Goal: Task Accomplishment & Management: Use online tool/utility

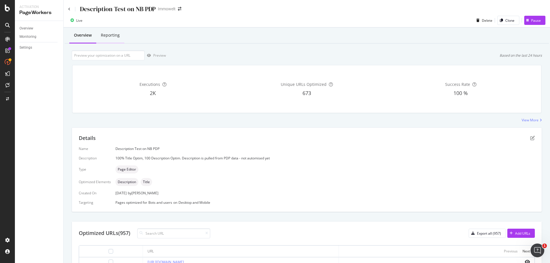
click at [113, 37] on div "Reporting" at bounding box center [110, 35] width 19 height 6
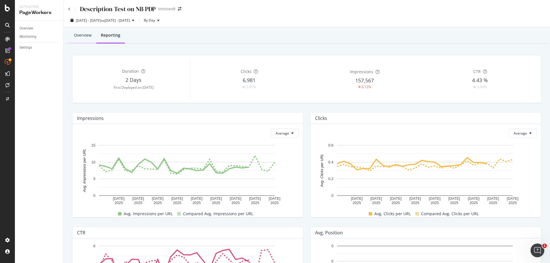
click at [82, 35] on div "Overview" at bounding box center [83, 35] width 18 height 6
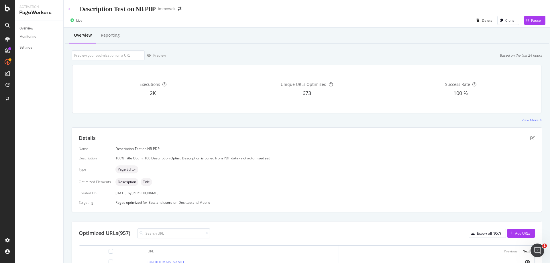
click at [70, 9] on icon at bounding box center [69, 8] width 2 height 3
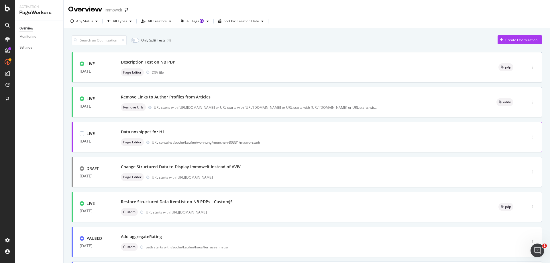
click at [335, 130] on div "Data nosnippet for H1" at bounding box center [311, 132] width 381 height 8
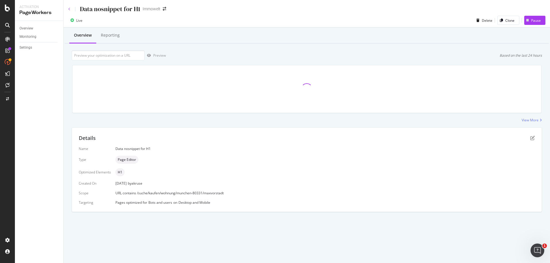
click at [69, 8] on icon at bounding box center [69, 8] width 2 height 3
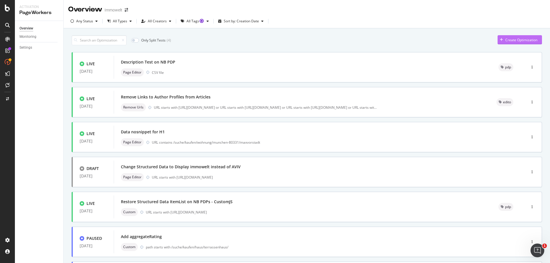
click at [518, 41] on div "Create Optimization" at bounding box center [521, 40] width 32 height 5
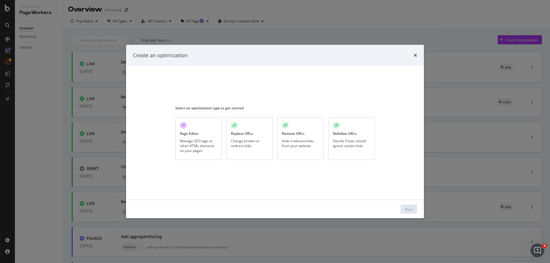
click at [204, 142] on div "Manage SEO tags or other HTML elements on your pages" at bounding box center [198, 145] width 37 height 15
click at [413, 209] on button "Next" at bounding box center [409, 209] width 17 height 9
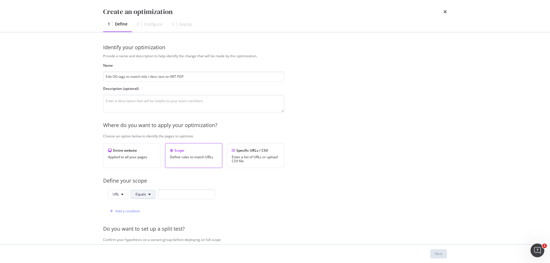
type input "Edit OG tags to match title / desc test on IWT PDP"
click at [152, 195] on button "Equals" at bounding box center [143, 194] width 25 height 9
click at [158, 98] on span "Starts With" at bounding box center [153, 98] width 34 height 5
click at [184, 195] on input "modal" at bounding box center [193, 194] width 57 height 10
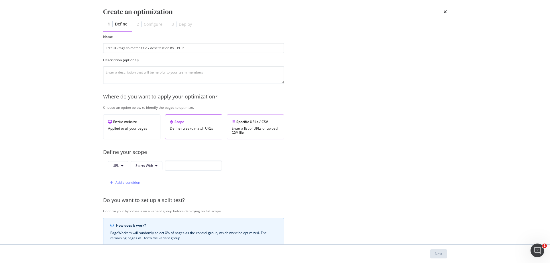
click at [265, 130] on div "Enter a list of URLs or upload CSV file" at bounding box center [256, 131] width 48 height 8
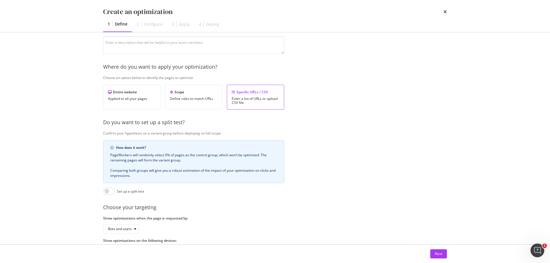
scroll to position [86, 0]
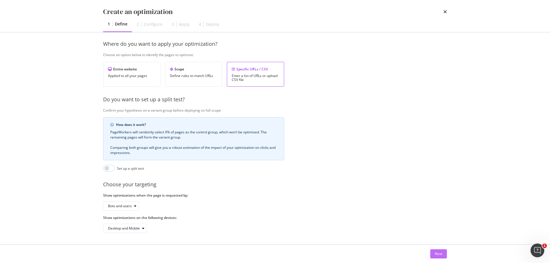
click at [440, 254] on div "Next" at bounding box center [438, 254] width 7 height 5
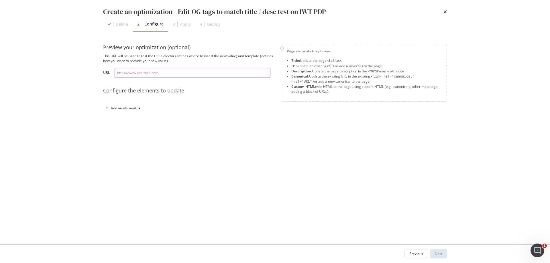
click at [176, 75] on input "modal" at bounding box center [193, 73] width 156 height 10
paste input "[URL][DOMAIN_NAME]"
type input "[URL][DOMAIN_NAME]"
click at [132, 107] on div "Add an element" at bounding box center [123, 108] width 25 height 3
click at [136, 156] on div "Custom HTML" at bounding box center [129, 157] width 23 height 5
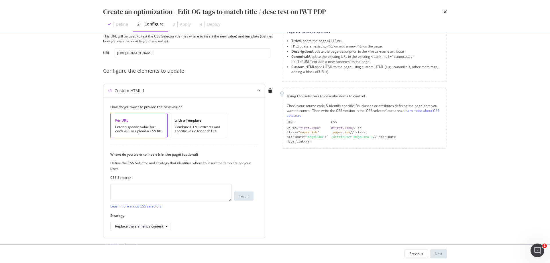
scroll to position [36, 0]
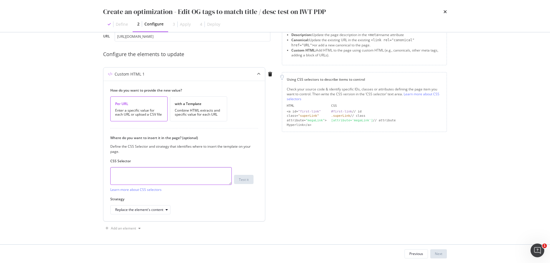
click at [211, 175] on textarea "modal" at bounding box center [170, 176] width 121 height 18
click at [172, 172] on textarea "modal" at bounding box center [170, 176] width 121 height 18
paste textarea "head > meta:nth-child(36)"
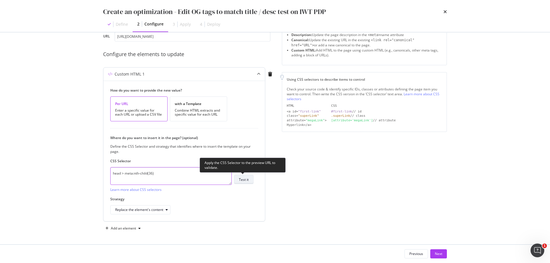
type textarea "head > meta:nth-child(36)"
click at [251, 180] on button "Test it" at bounding box center [243, 179] width 19 height 9
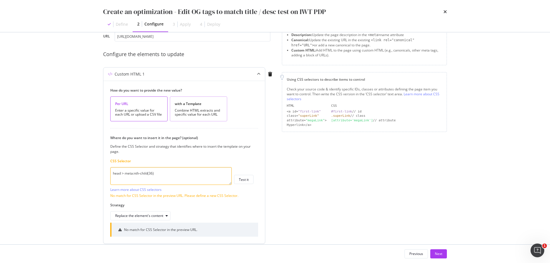
click at [183, 108] on div "with a Template Combine HTML extracts and specific value for each URL" at bounding box center [198, 109] width 57 height 25
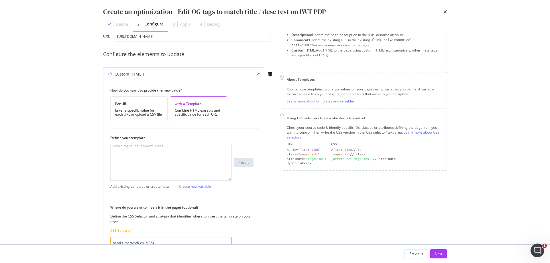
click at [194, 187] on div "Create new variable" at bounding box center [195, 186] width 32 height 5
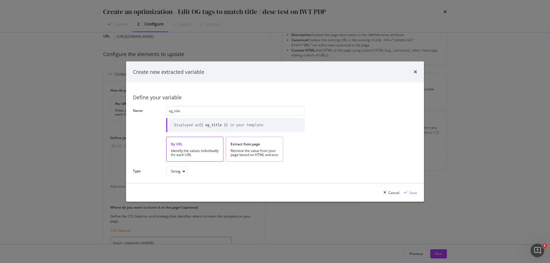
type input "og_title"
click at [256, 152] on div "Retrieve the value from your page based on HTML extracts" at bounding box center [255, 153] width 48 height 8
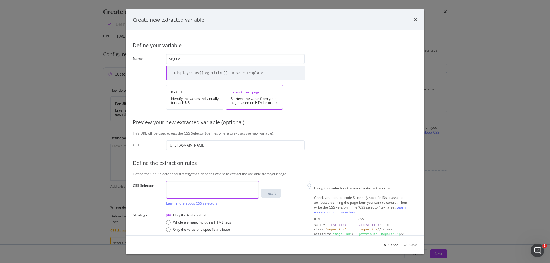
click at [241, 189] on textarea "modal" at bounding box center [212, 190] width 93 height 18
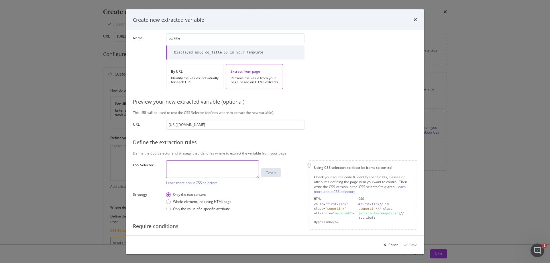
scroll to position [29, 0]
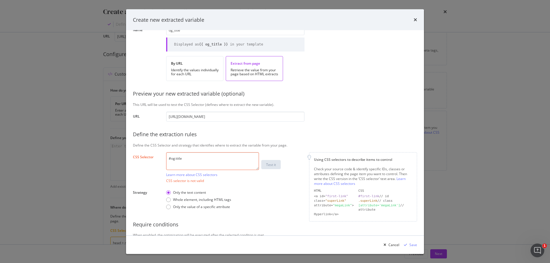
click at [172, 158] on textarea "#og:title" at bounding box center [212, 161] width 93 height 18
click at [194, 156] on textarea ".og:title" at bounding box center [212, 161] width 93 height 18
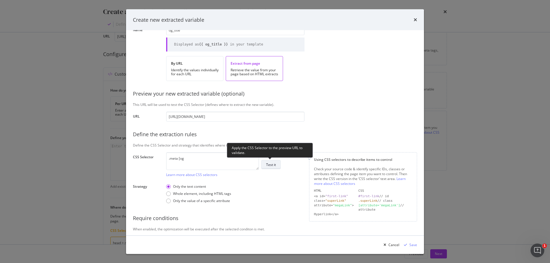
click at [276, 165] on div "Test it" at bounding box center [271, 164] width 10 height 5
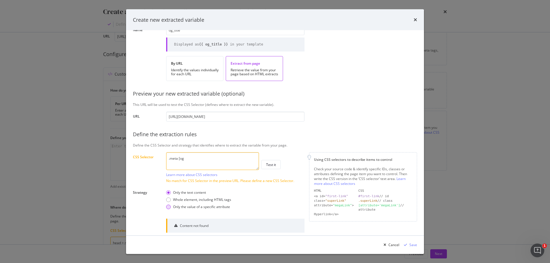
click at [218, 207] on div "Only the value of a specific attribute" at bounding box center [201, 207] width 57 height 5
click at [205, 162] on textarea ".meta [og" at bounding box center [212, 161] width 93 height 18
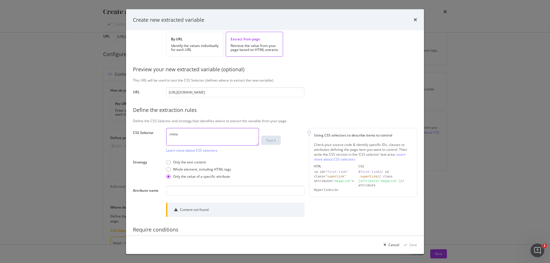
scroll to position [57, 0]
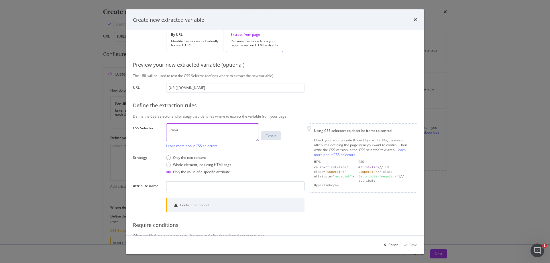
type textarea ".meta"
click at [214, 189] on input "modal" at bounding box center [235, 187] width 138 height 10
click at [270, 196] on div "Define your variable Name og_title Displayed as {{ og_title }} in your template…" at bounding box center [275, 115] width 284 height 270
drag, startPoint x: 194, startPoint y: 186, endPoint x: 153, endPoint y: 183, distance: 41.4
click at [153, 183] on div "Define your variable Name og_title Displayed as {{ og_title }} in your template…" at bounding box center [275, 115] width 284 height 270
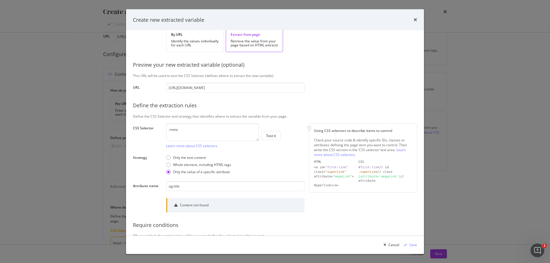
click at [262, 172] on div "Only the text content Whole element, including HTML tags Only the value of a sp…" at bounding box center [235, 165] width 138 height 24
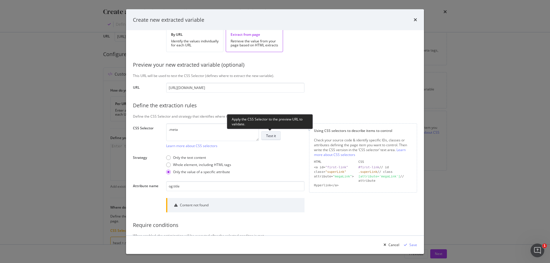
click at [270, 139] on div "Test it" at bounding box center [271, 136] width 10 height 8
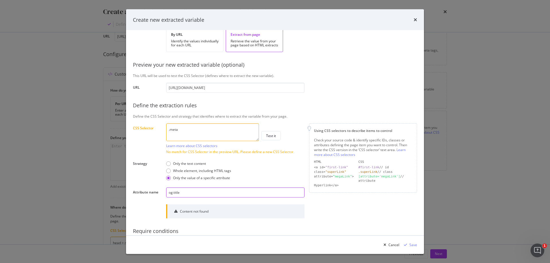
click at [220, 192] on input "og:title" at bounding box center [235, 193] width 138 height 10
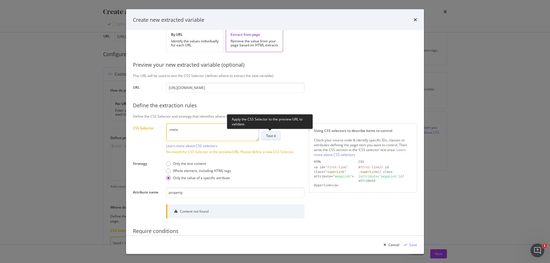
click at [276, 136] on button "Test it" at bounding box center [270, 136] width 19 height 9
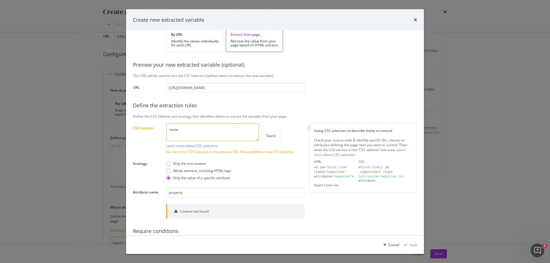
click at [243, 131] on textarea ".meta" at bounding box center [212, 132] width 93 height 18
drag, startPoint x: 186, startPoint y: 194, endPoint x: 159, endPoint y: 191, distance: 26.8
click at [0, 0] on div "Attribute name property" at bounding box center [0, 0] width 0 height 0
type input "content"
click at [193, 128] on textarea ".meta" at bounding box center [212, 132] width 93 height 18
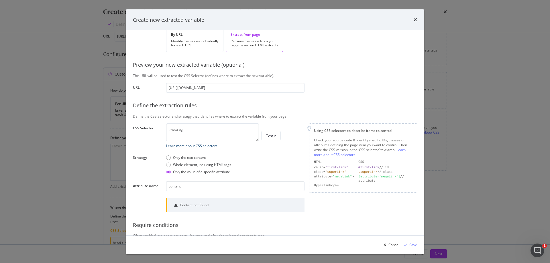
click at [210, 147] on link "Learn more about CSS selectors" at bounding box center [191, 146] width 51 height 5
click at [169, 131] on textarea ".meta og" at bounding box center [212, 132] width 93 height 18
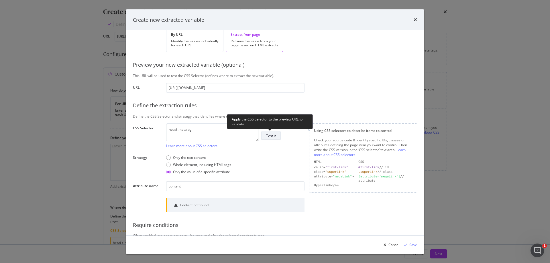
click at [275, 135] on div "Test it" at bounding box center [271, 136] width 10 height 5
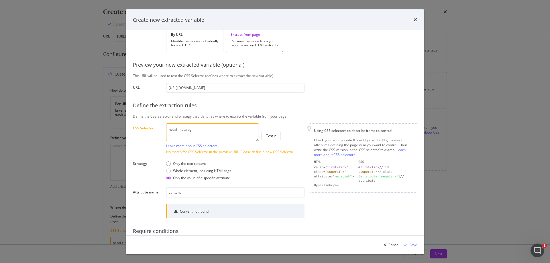
drag, startPoint x: 196, startPoint y: 130, endPoint x: 177, endPoint y: 128, distance: 19.0
click at [177, 128] on textarea "head .meta og" at bounding box center [212, 132] width 93 height 18
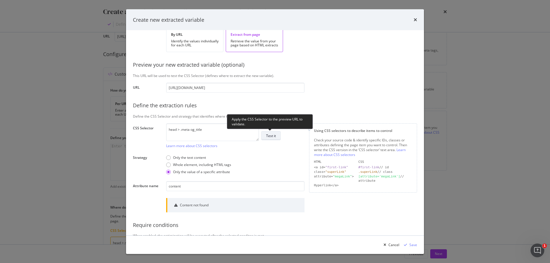
click at [272, 138] on div "Test it" at bounding box center [271, 136] width 10 height 5
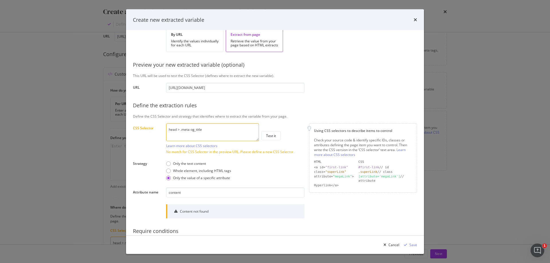
click at [221, 129] on textarea "head > .meta og_title" at bounding box center [212, 132] width 93 height 18
paste textarea "meta:nth-child(36)"
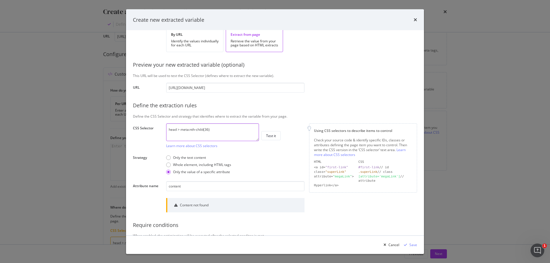
drag, startPoint x: 213, startPoint y: 130, endPoint x: 246, endPoint y: 136, distance: 34.3
click at [190, 131] on textarea "head > meta:nth-child(36)" at bounding box center [212, 132] width 93 height 18
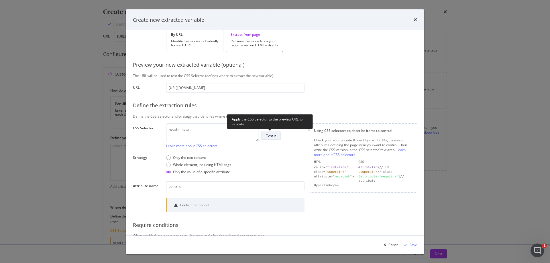
click at [277, 135] on button "Test it" at bounding box center [270, 136] width 19 height 9
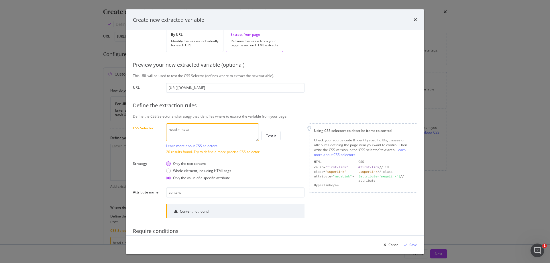
click at [188, 164] on div "Only the text content" at bounding box center [189, 164] width 33 height 5
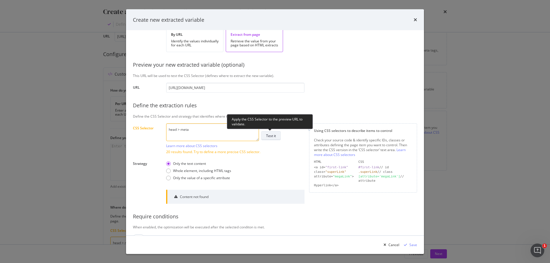
click at [270, 136] on div "Test it" at bounding box center [271, 136] width 10 height 5
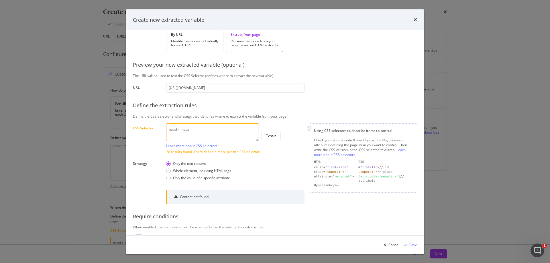
click at [219, 131] on textarea "head > meta" at bounding box center [212, 132] width 93 height 18
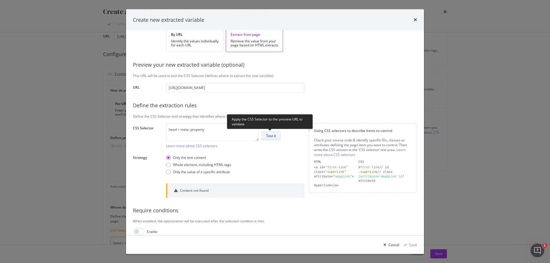
click at [276, 137] on button "Test it" at bounding box center [270, 136] width 19 height 9
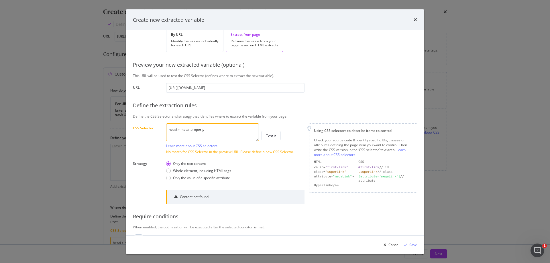
click at [191, 130] on textarea "head > meta .property" at bounding box center [212, 132] width 93 height 18
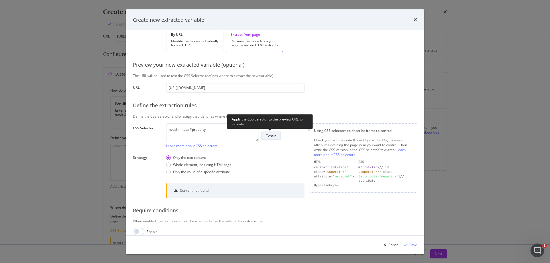
click at [273, 139] on div "Test it" at bounding box center [271, 136] width 10 height 8
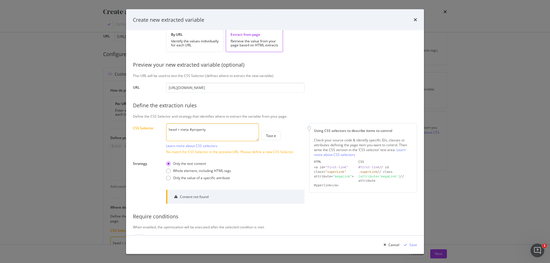
drag, startPoint x: 212, startPoint y: 128, endPoint x: 182, endPoint y: 130, distance: 30.1
click at [182, 130] on textarea "head > meta #property" at bounding box center [212, 132] width 93 height 18
paste textarea "[property="og:title"]"
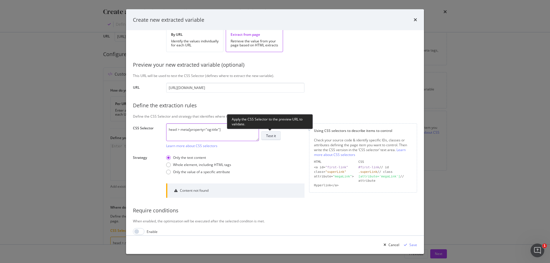
type textarea "head > meta[property="og:title"]"
click at [275, 138] on div "Test it" at bounding box center [271, 136] width 10 height 5
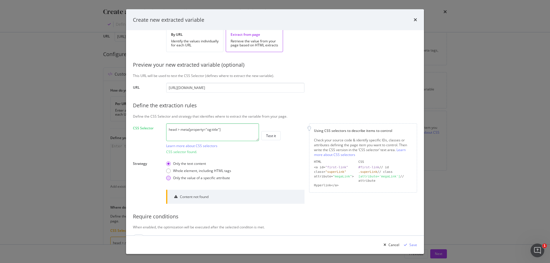
click at [219, 178] on div "Only the value of a specific attribute" at bounding box center [201, 178] width 57 height 5
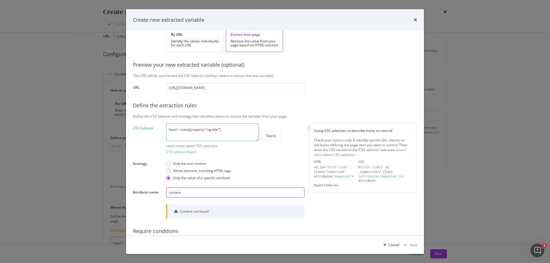
click at [218, 193] on input "content" at bounding box center [235, 193] width 138 height 10
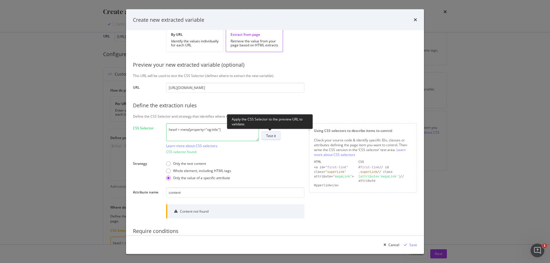
click at [275, 136] on div "Test it" at bounding box center [271, 136] width 10 height 5
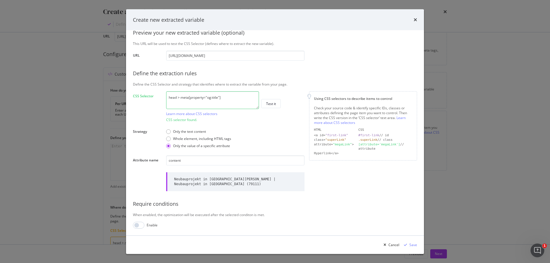
scroll to position [90, 0]
click at [412, 245] on div "Save" at bounding box center [413, 244] width 8 height 5
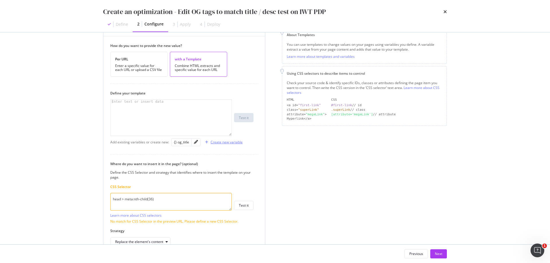
scroll to position [94, 0]
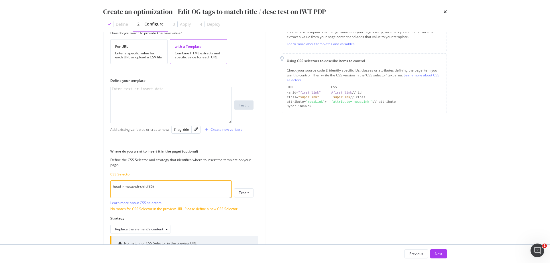
drag, startPoint x: 181, startPoint y: 185, endPoint x: 111, endPoint y: 183, distance: 69.9
click at [111, 183] on textarea "head > meta:nth-child(36)" at bounding box center [170, 190] width 121 height 18
paste textarea "meta[property="og:title"]"
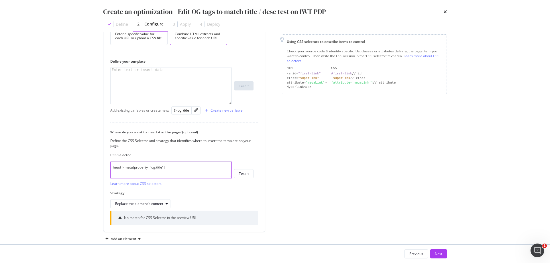
scroll to position [123, 0]
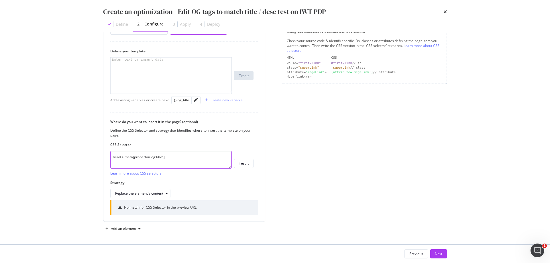
type textarea "head > meta[property="og:title"]"
click at [184, 101] on div "{} og_title" at bounding box center [181, 100] width 15 height 5
type textarea "{{ og_title }}"
click at [197, 98] on icon "pencil" at bounding box center [196, 100] width 4 height 4
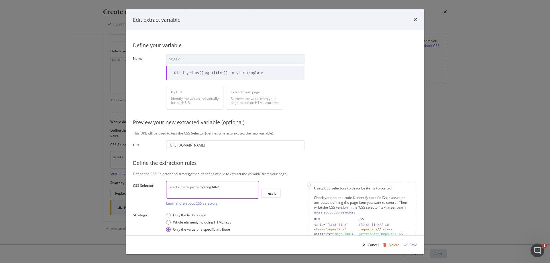
drag, startPoint x: 227, startPoint y: 188, endPoint x: 157, endPoint y: 186, distance: 69.6
click at [0, 0] on div "CSS Selector head > meta[property="og:title"] Learn more about CSS selectors Te…" at bounding box center [0, 0] width 0 height 0
click at [390, 245] on div "Delete" at bounding box center [394, 244] width 11 height 5
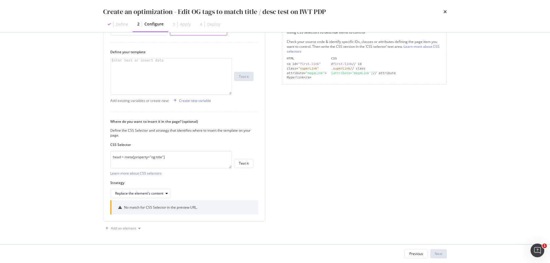
scroll to position [122, 0]
click at [168, 158] on textarea "head > meta[property="og:title"]" at bounding box center [170, 160] width 121 height 18
type textarea "head > meta[property="og:title"][content]"
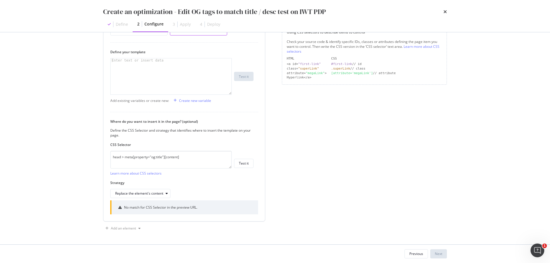
click at [176, 74] on div "modal" at bounding box center [171, 80] width 121 height 44
click at [190, 102] on div "Create new variable" at bounding box center [195, 100] width 32 height 5
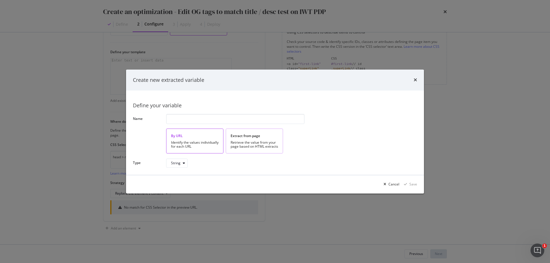
click at [251, 141] on div "Retrieve the value from your page based on HTML extracts" at bounding box center [255, 145] width 48 height 8
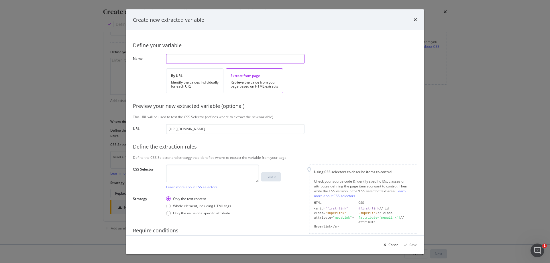
click at [215, 58] on input "modal" at bounding box center [235, 59] width 138 height 10
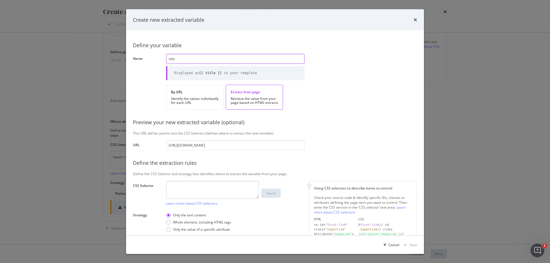
type input "title"
click at [222, 190] on textarea "modal" at bounding box center [212, 190] width 93 height 18
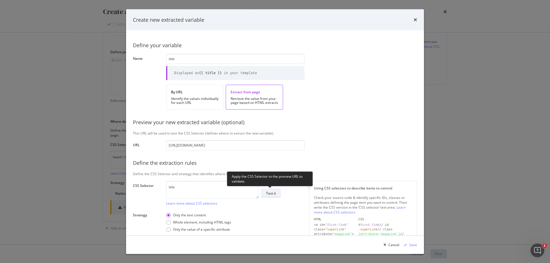
click at [270, 197] on div "Test it" at bounding box center [271, 193] width 10 height 8
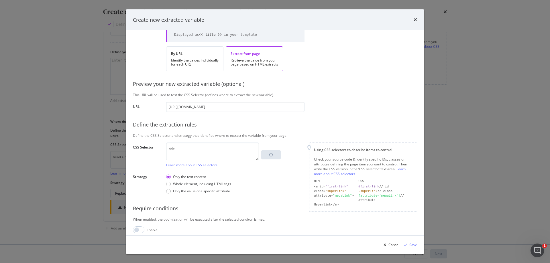
scroll to position [43, 0]
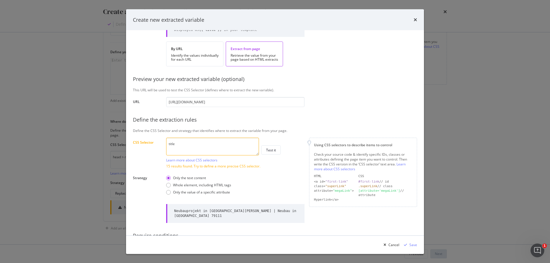
click at [170, 144] on textarea "title" at bounding box center [212, 147] width 93 height 18
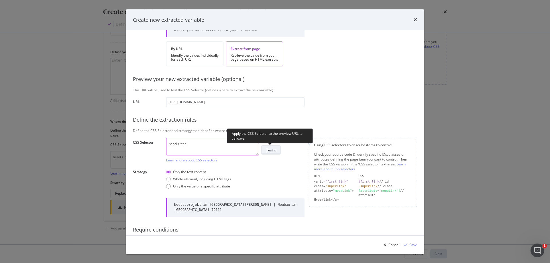
type textarea "head > title"
click at [279, 147] on button "Test it" at bounding box center [270, 150] width 19 height 9
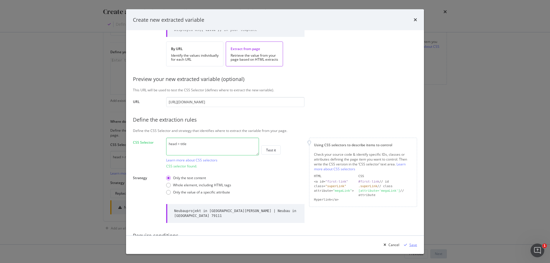
click at [413, 245] on div "Save" at bounding box center [413, 244] width 8 height 5
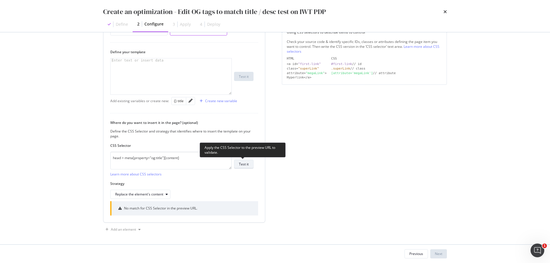
click at [245, 166] on div "Test it" at bounding box center [244, 164] width 10 height 5
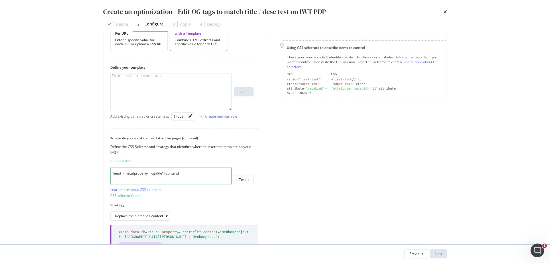
scroll to position [122, 0]
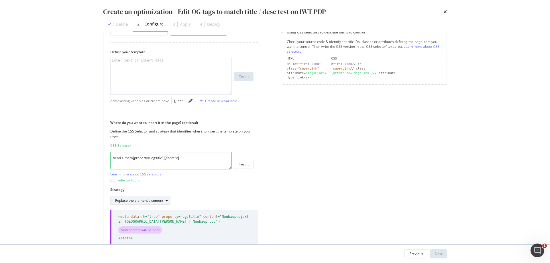
click at [166, 200] on icon "modal" at bounding box center [167, 200] width 2 height 3
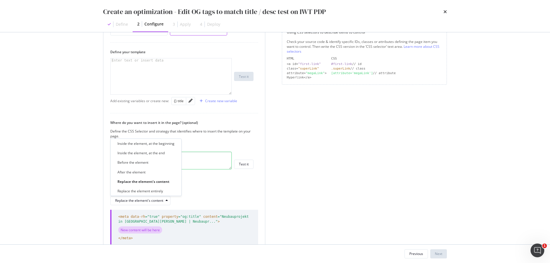
click at [208, 194] on div "Strategy Replace the element's content" at bounding box center [181, 196] width 143 height 18
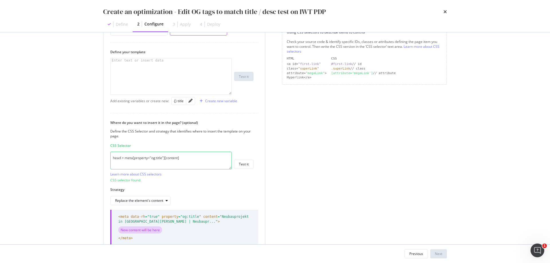
drag, startPoint x: 183, startPoint y: 159, endPoint x: 135, endPoint y: 160, distance: 47.3
click at [133, 159] on textarea "head > meta[property="og:title"][content]" at bounding box center [170, 161] width 121 height 18
paste textarea "meta[property="og:title"][data-rh="true""
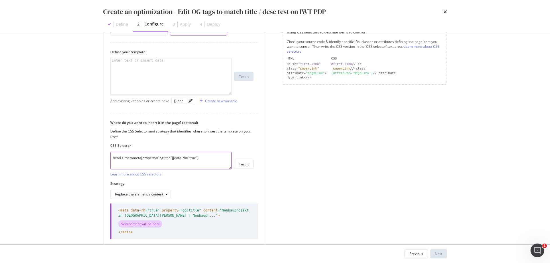
click at [134, 158] on textarea "head > metameta[property="og:title"][data-rh="true"]" at bounding box center [170, 161] width 121 height 18
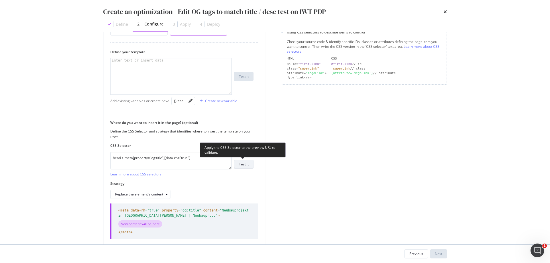
click at [244, 166] on div "Test it" at bounding box center [244, 164] width 10 height 5
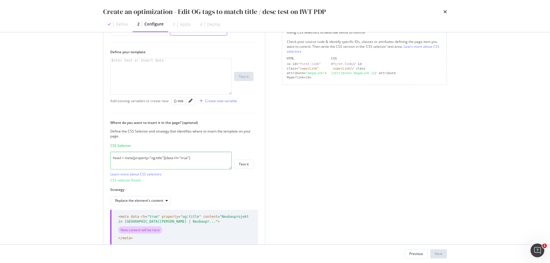
drag, startPoint x: 195, startPoint y: 158, endPoint x: 168, endPoint y: 158, distance: 27.2
click at [168, 158] on textarea "head > meta[property="og:title"][data-rh="true"]" at bounding box center [170, 161] width 121 height 18
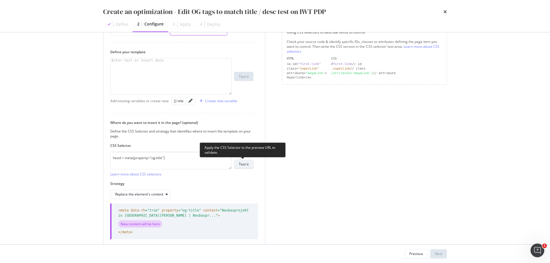
click at [246, 163] on div "Test it" at bounding box center [244, 164] width 10 height 5
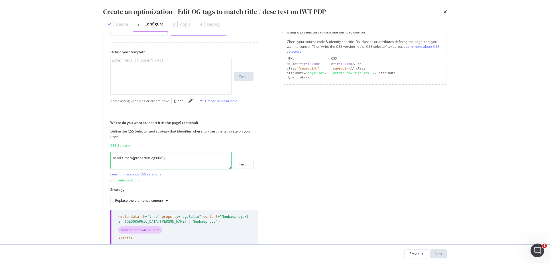
click at [163, 158] on textarea "head > meta[property="og:title"]" at bounding box center [170, 161] width 121 height 18
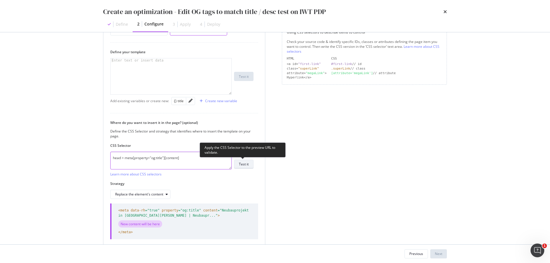
type textarea "head > meta[property="og:title"][content]"
click at [247, 164] on div "Test it" at bounding box center [244, 164] width 10 height 5
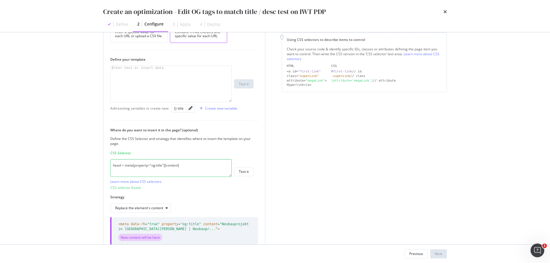
scroll to position [151, 0]
